Goal: Task Accomplishment & Management: Manage account settings

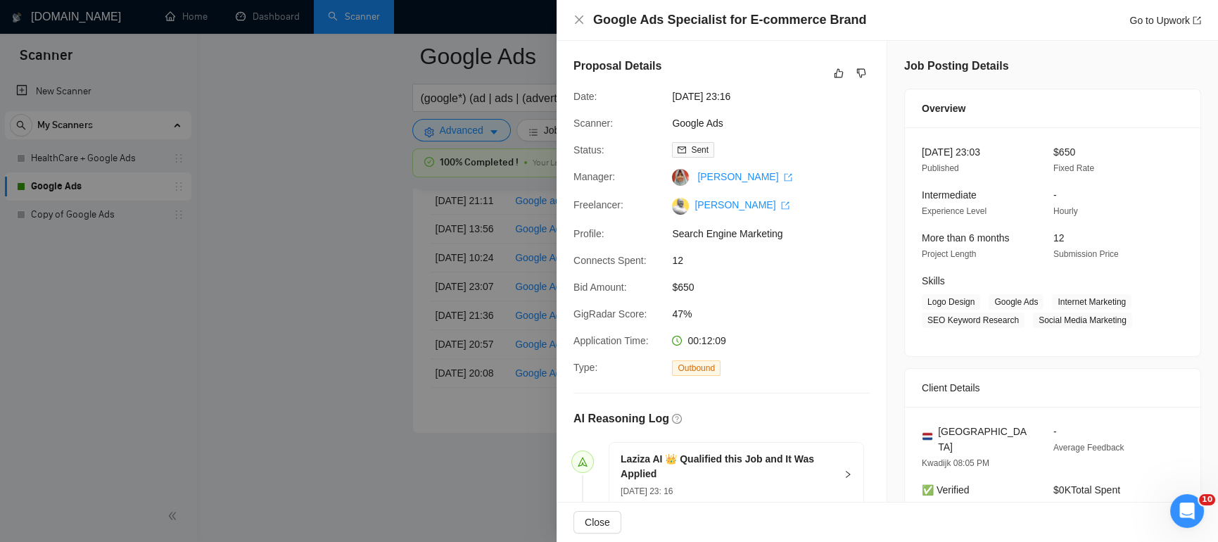
scroll to position [575, 0]
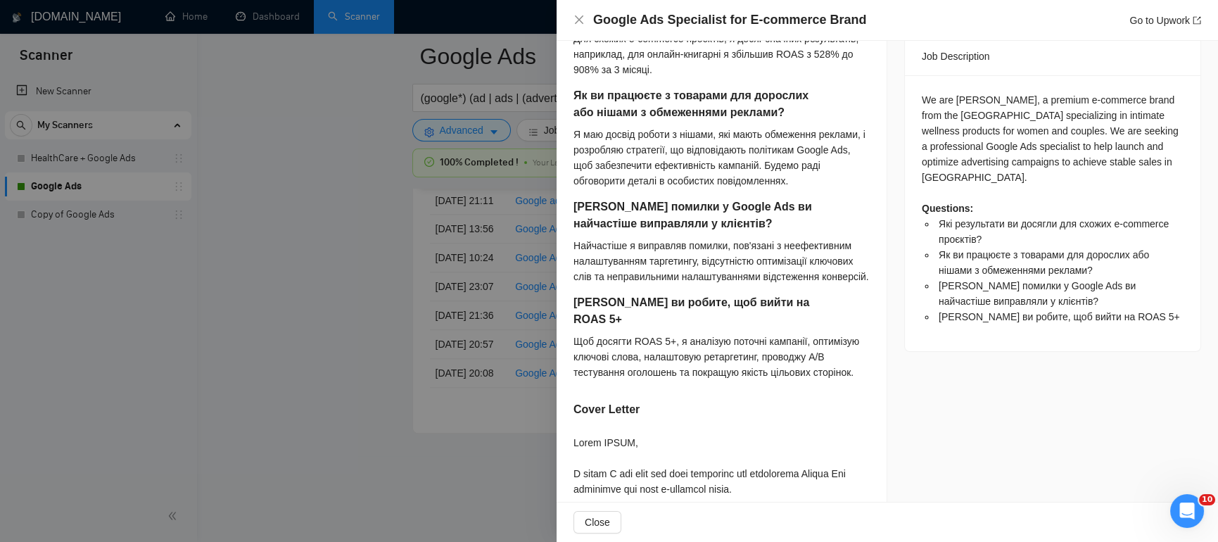
click at [372, 295] on div at bounding box center [609, 271] width 1218 height 542
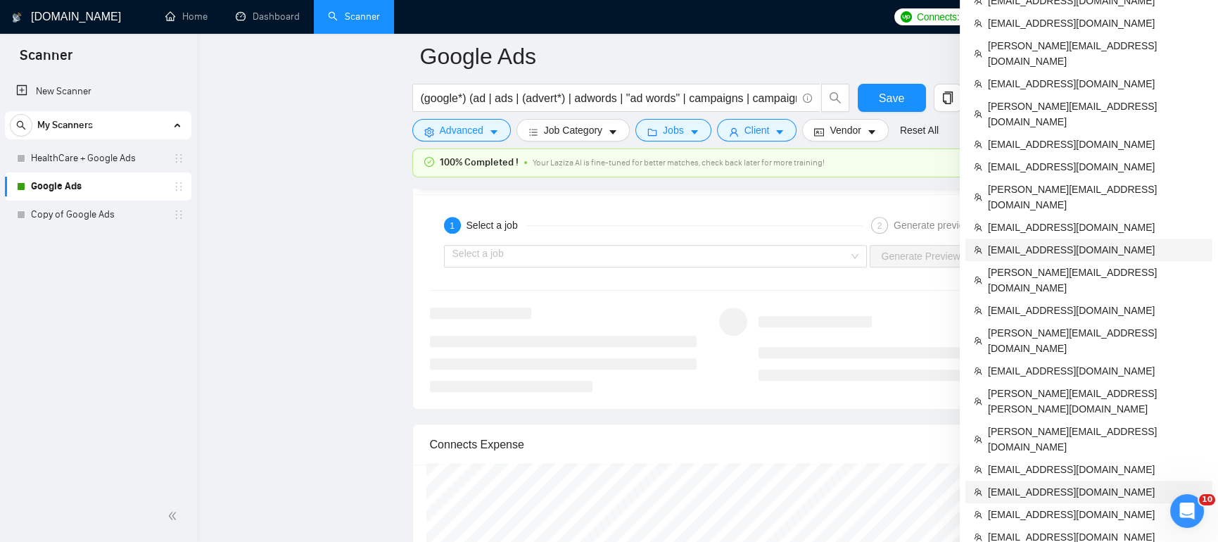
scroll to position [2755, 0]
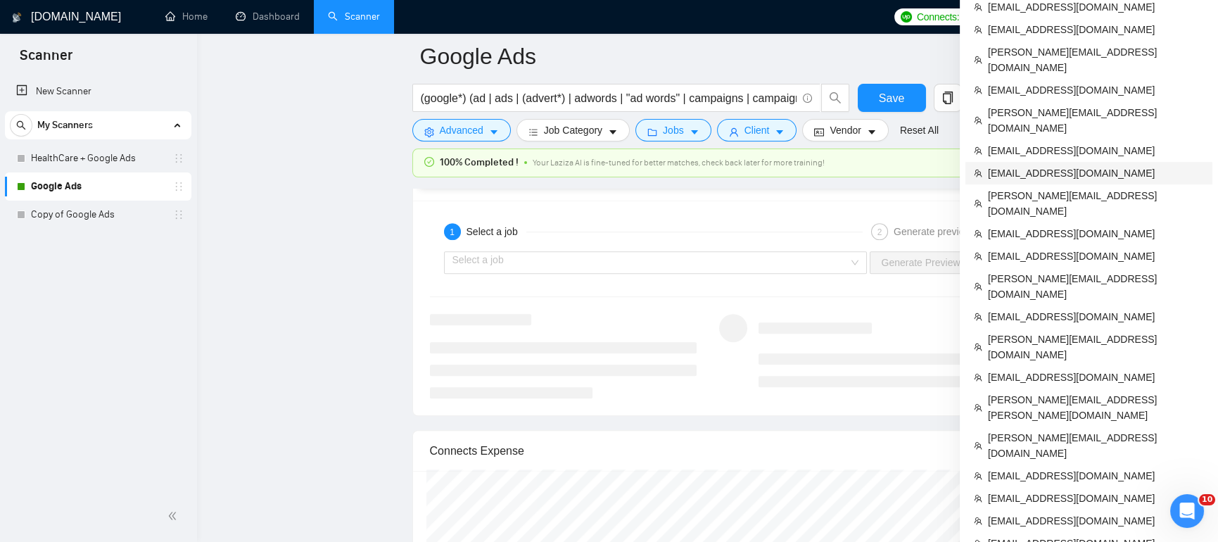
click at [1029, 165] on span "[EMAIL_ADDRESS][DOMAIN_NAME]" at bounding box center [1096, 172] width 216 height 15
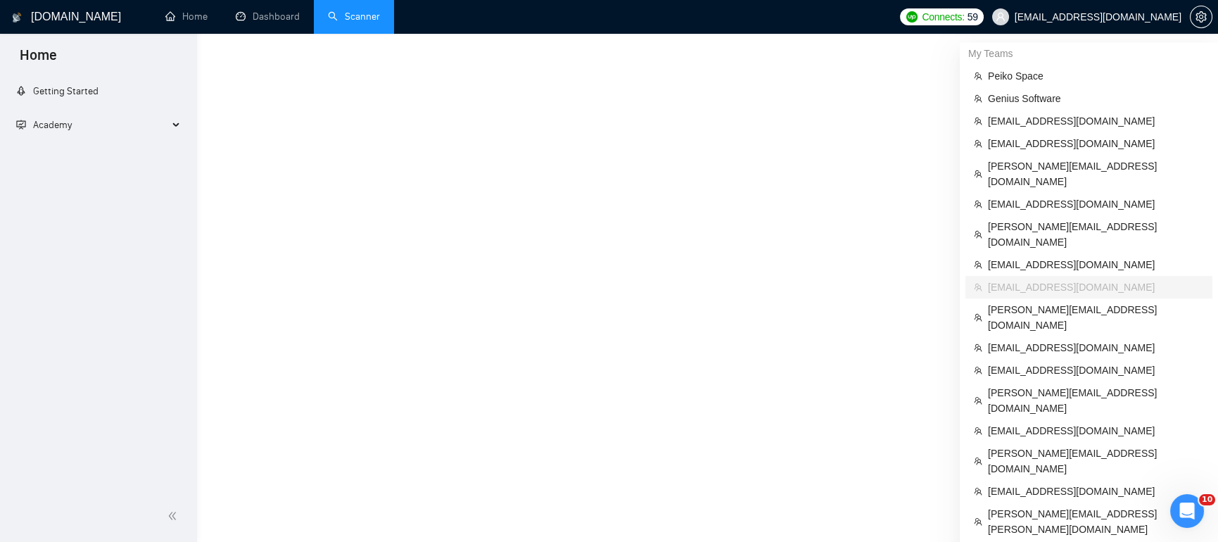
click at [356, 15] on link "Scanner" at bounding box center [354, 17] width 52 height 12
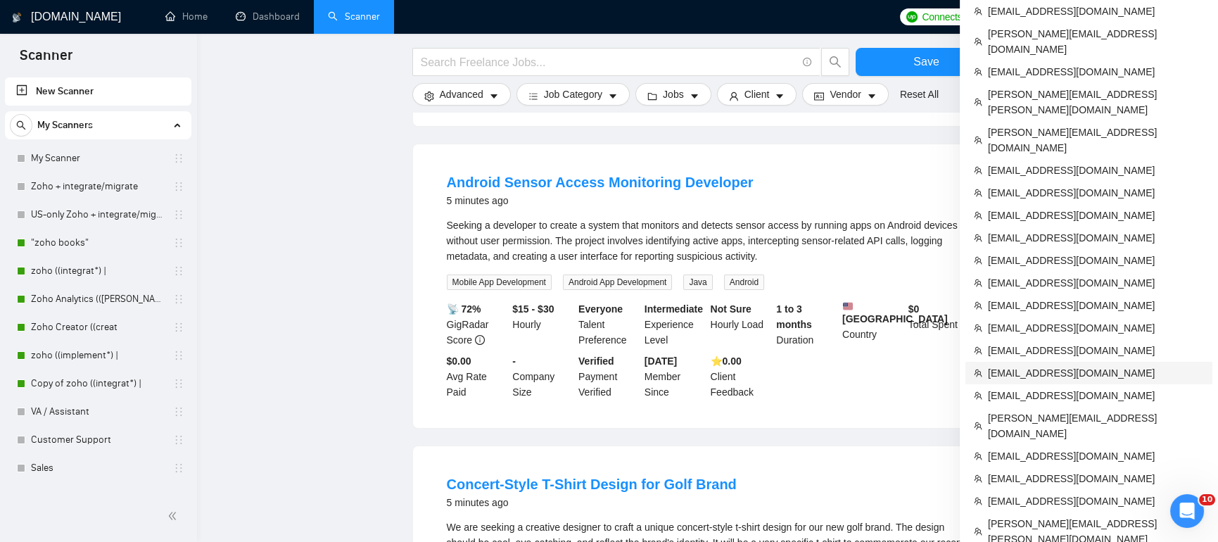
scroll to position [419, 0]
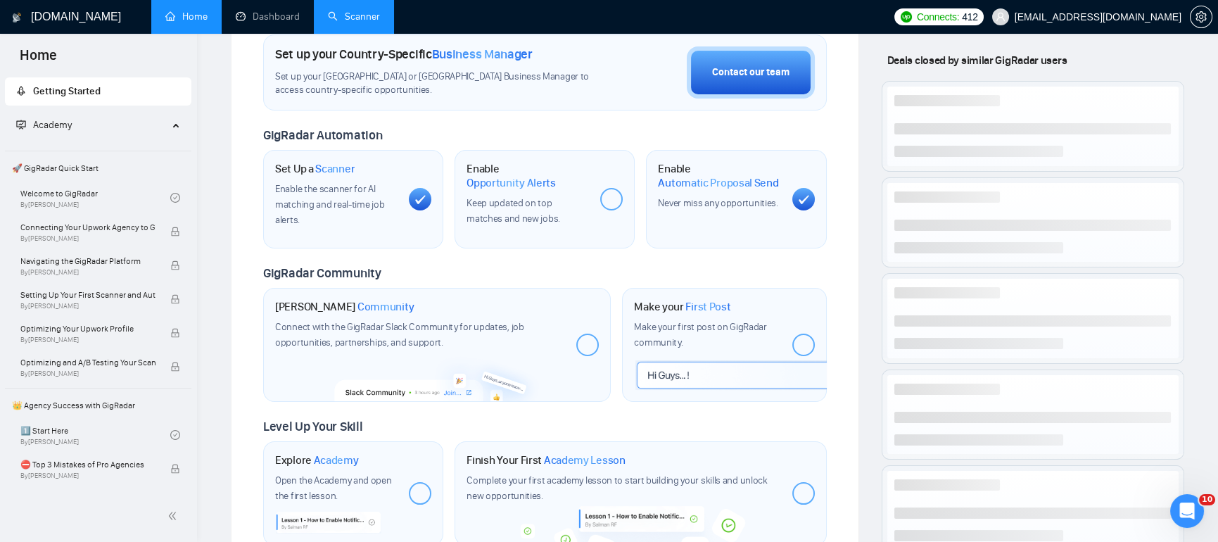
click at [377, 12] on link "Scanner" at bounding box center [354, 17] width 52 height 12
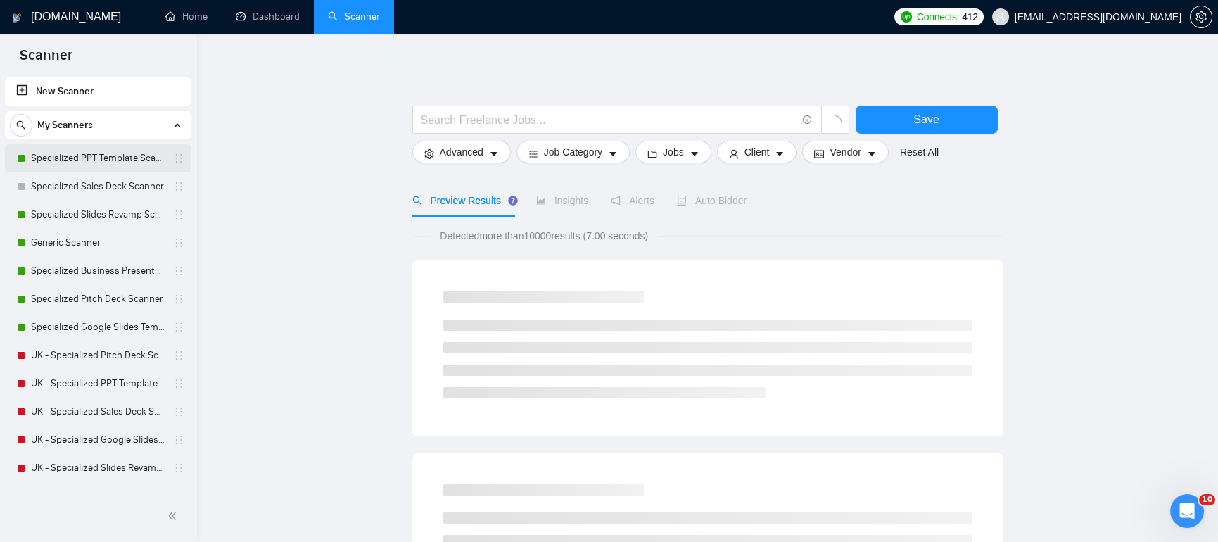
click at [101, 151] on link "Specialized PPT Template Scanner" at bounding box center [98, 158] width 134 height 28
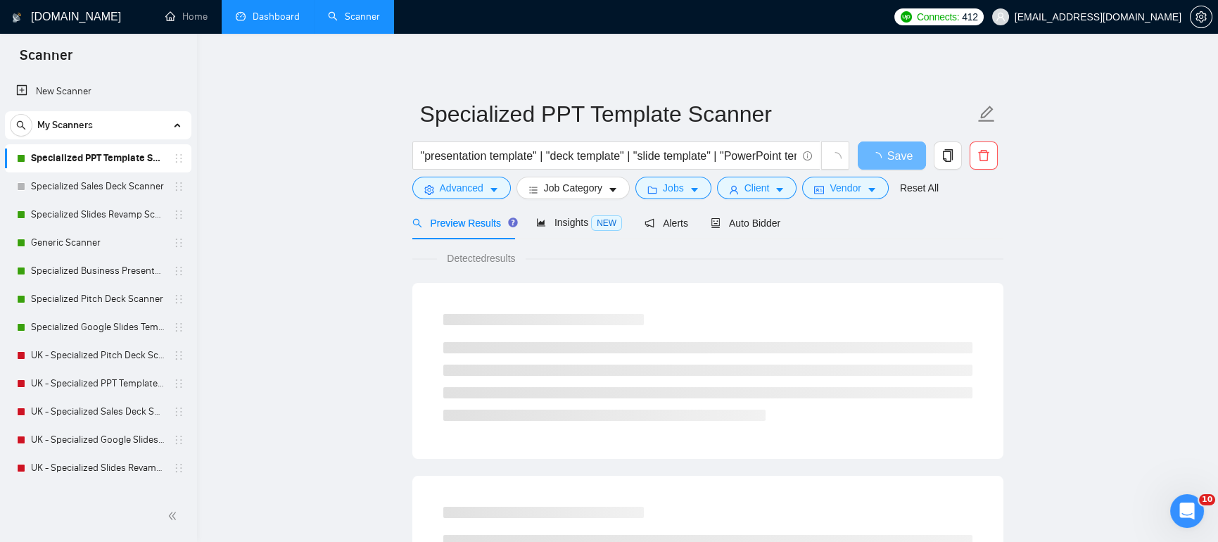
click at [283, 12] on link "Dashboard" at bounding box center [268, 17] width 64 height 12
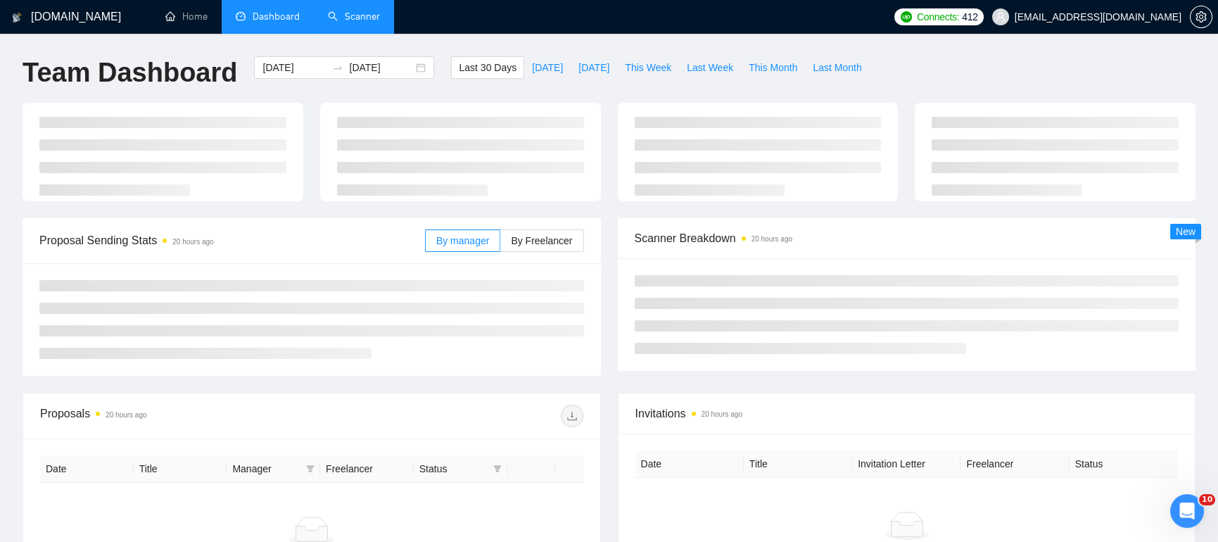
type input "[DATE]"
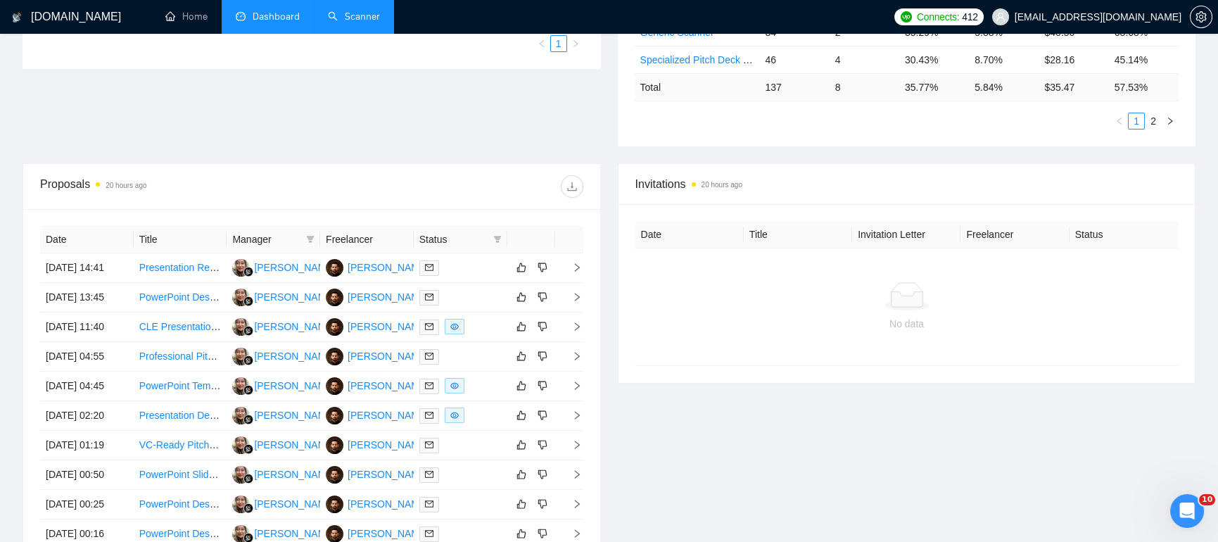
scroll to position [426, 0]
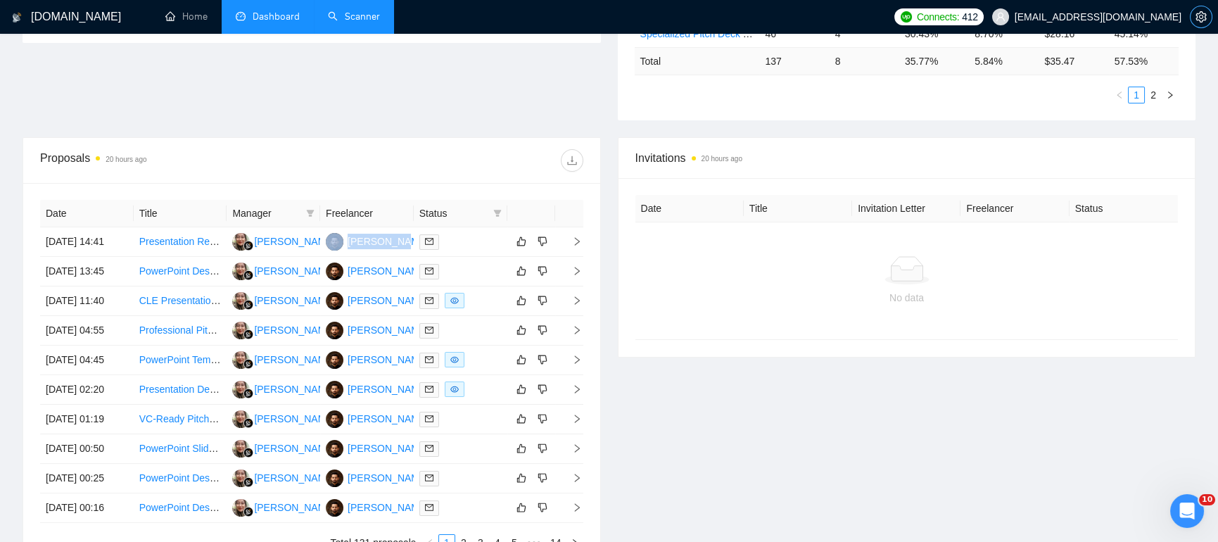
click at [1204, 20] on icon "setting" at bounding box center [1200, 16] width 11 height 11
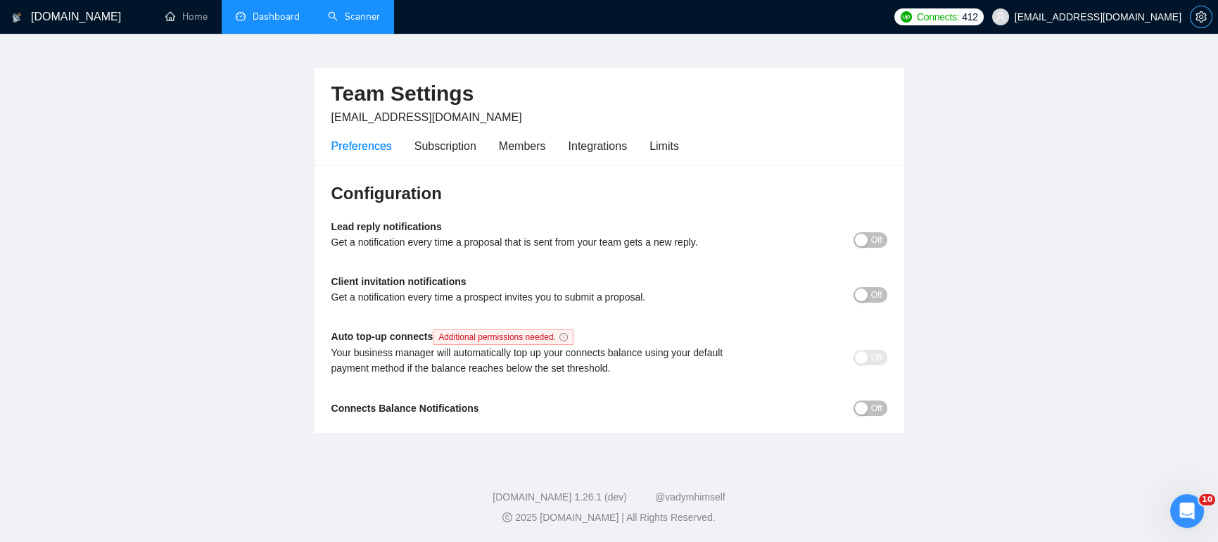
scroll to position [24, 0]
click at [1204, 20] on icon "setting" at bounding box center [1200, 16] width 11 height 11
click at [527, 139] on div "Members" at bounding box center [522, 146] width 47 height 18
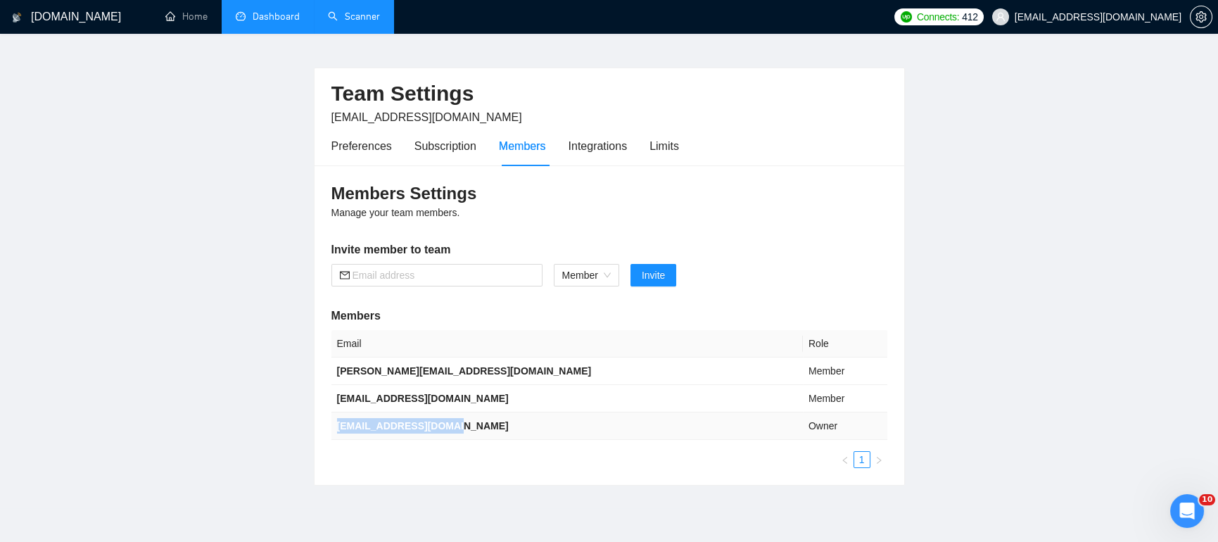
drag, startPoint x: 466, startPoint y: 424, endPoint x: 332, endPoint y: 428, distance: 133.7
click at [332, 428] on td "[EMAIL_ADDRESS][DOMAIN_NAME]" at bounding box center [566, 425] width 471 height 27
copy b "[EMAIL_ADDRESS][DOMAIN_NAME]"
click at [359, 19] on link "Scanner" at bounding box center [354, 17] width 52 height 12
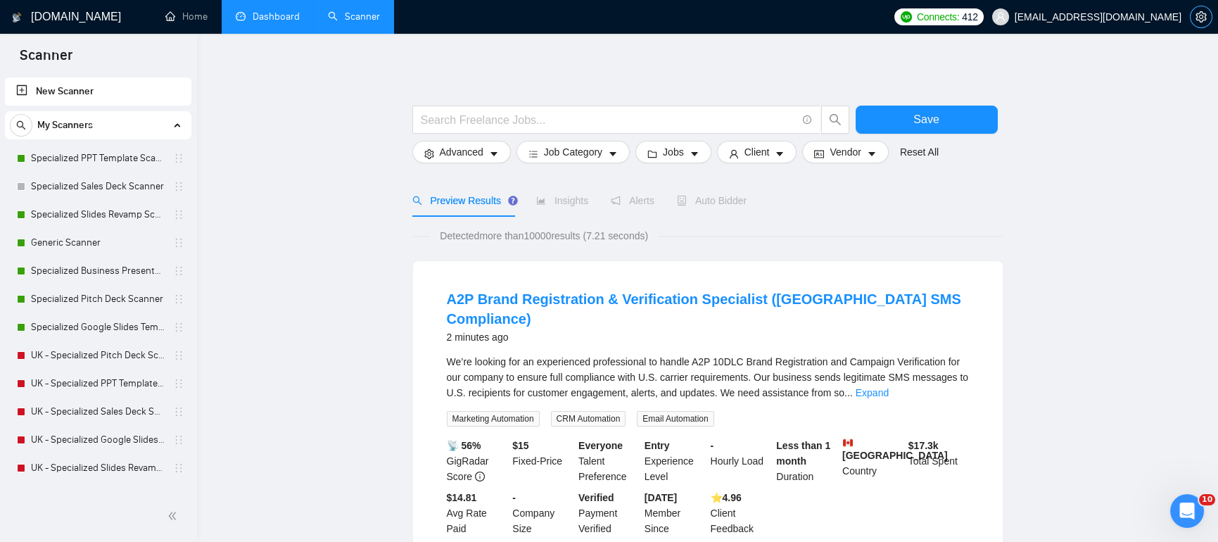
click at [1200, 21] on icon "setting" at bounding box center [1200, 16] width 11 height 11
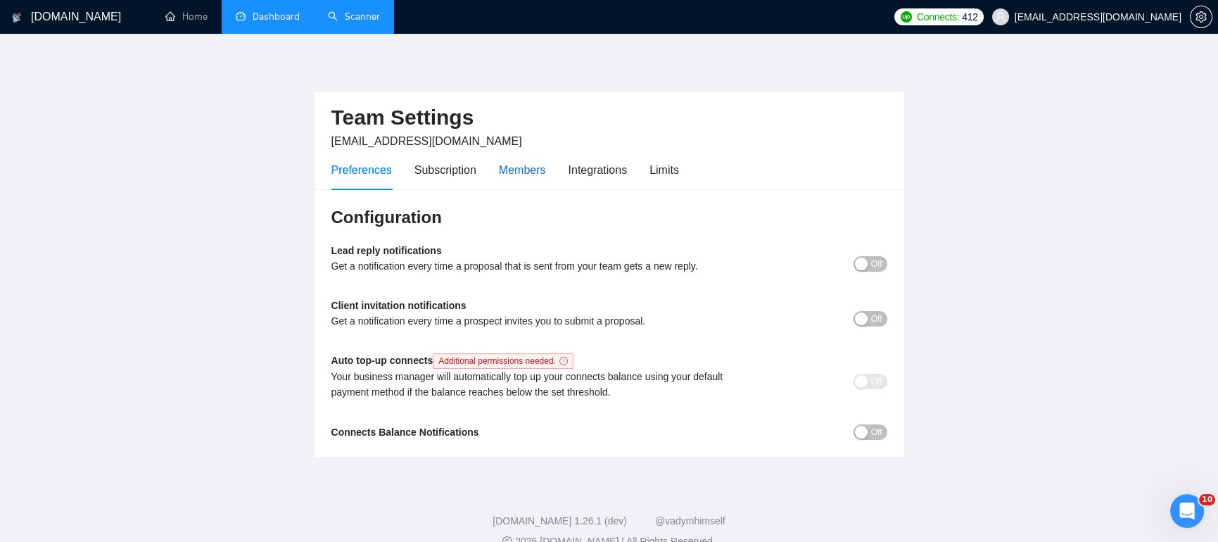
click at [518, 171] on div "Members" at bounding box center [522, 170] width 47 height 18
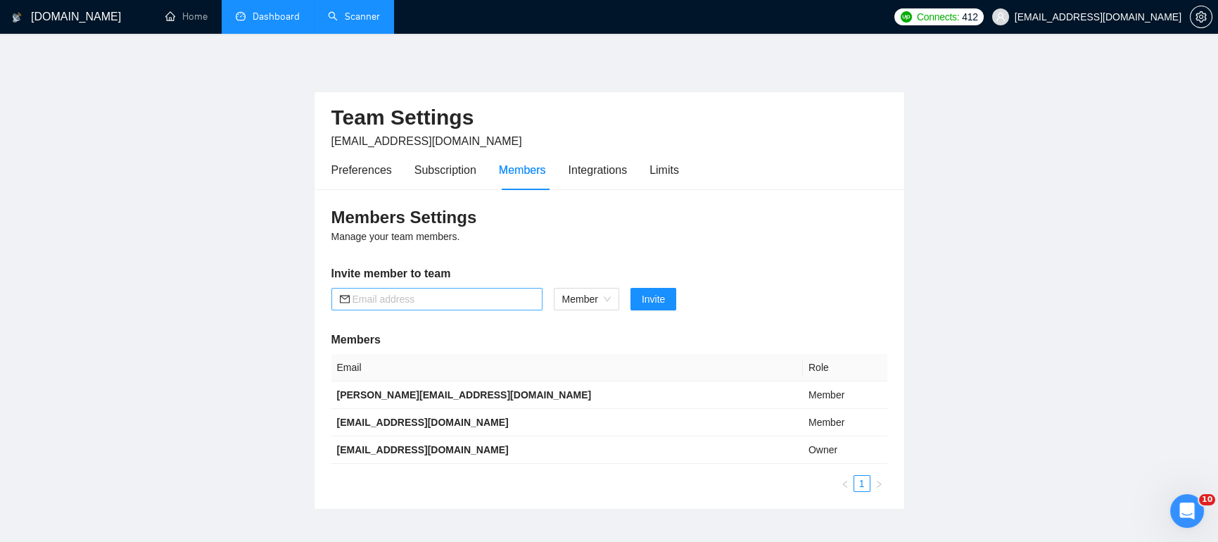
click at [487, 302] on input "text" at bounding box center [442, 298] width 181 height 15
paste input "[PERSON_NAME][EMAIL_ADDRESS][DOMAIN_NAME]"
type input "[PERSON_NAME][EMAIL_ADDRESS][DOMAIN_NAME]"
click at [660, 298] on span "Invite" at bounding box center [653, 298] width 23 height 15
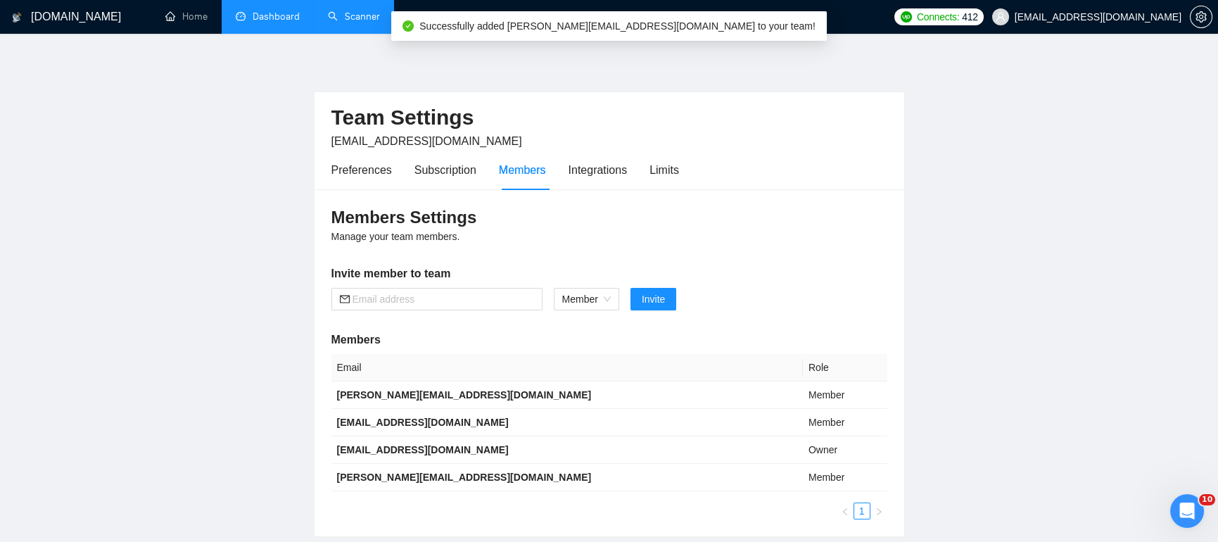
click at [359, 21] on link "Scanner" at bounding box center [354, 17] width 52 height 12
